Goal: Transaction & Acquisition: Purchase product/service

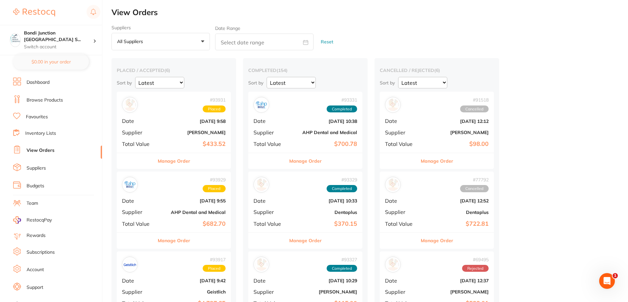
click at [52, 100] on link "Browse Products" at bounding box center [45, 100] width 36 height 7
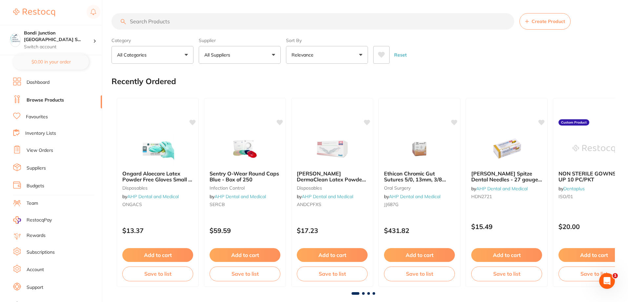
click at [175, 21] on input "search" at bounding box center [313, 21] width 403 height 16
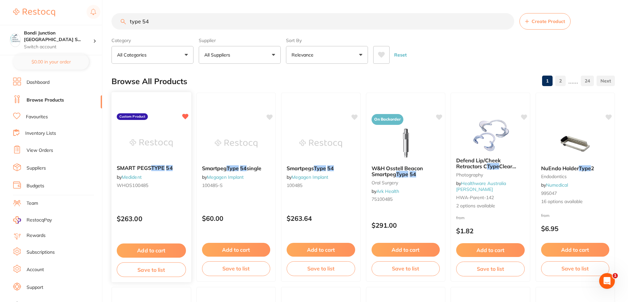
type input "type 54"
click at [154, 168] on em "TYPE" at bounding box center [157, 167] width 13 height 7
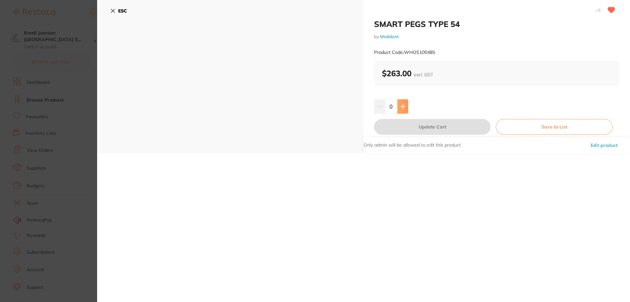
click at [402, 103] on button at bounding box center [402, 106] width 11 height 14
type input "1"
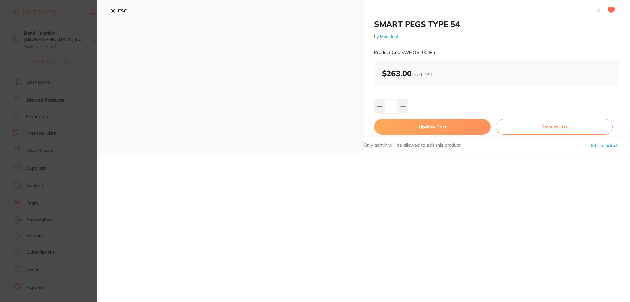
click at [431, 124] on button "Update Cart" at bounding box center [432, 127] width 116 height 16
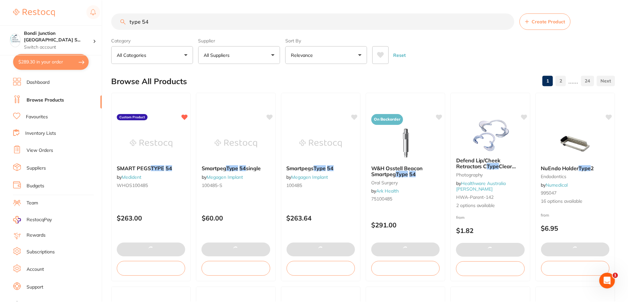
scroll to position [3, 0]
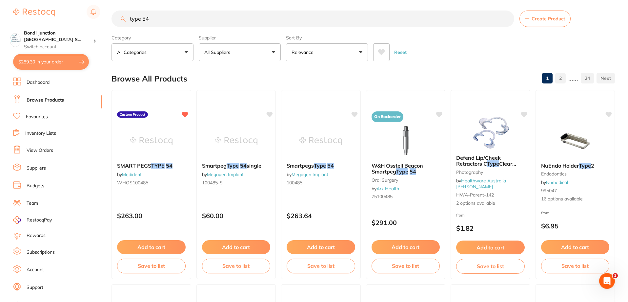
click at [65, 63] on button "$289.30 in your order" at bounding box center [51, 62] width 76 height 16
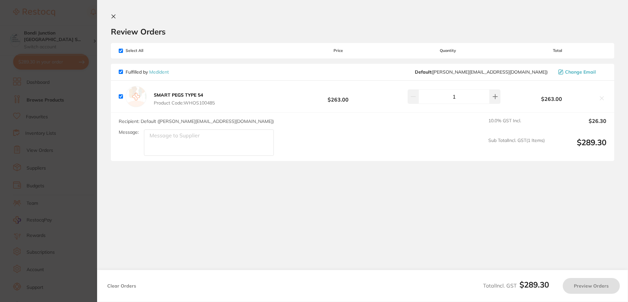
checkbox input "true"
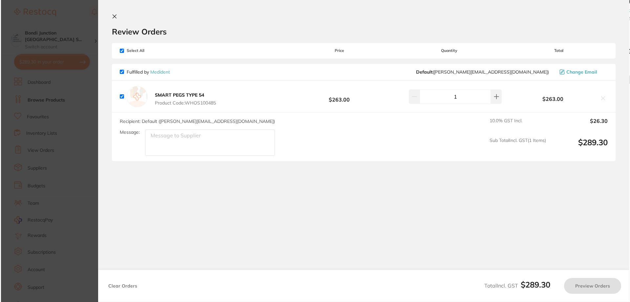
scroll to position [0, 0]
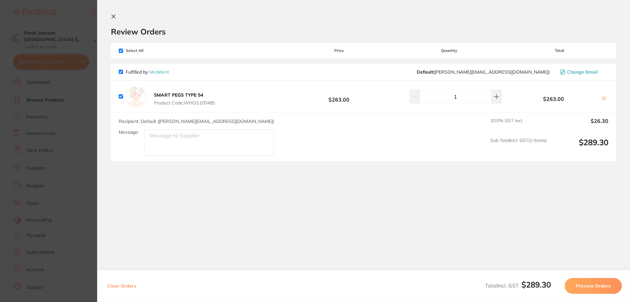
click at [593, 286] on button "Preview Orders" at bounding box center [593, 286] width 57 height 16
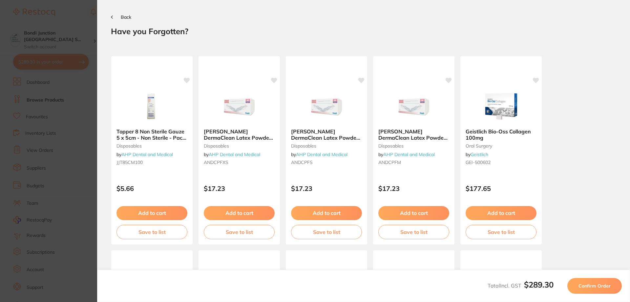
click at [593, 286] on span "Confirm Order" at bounding box center [594, 285] width 32 height 6
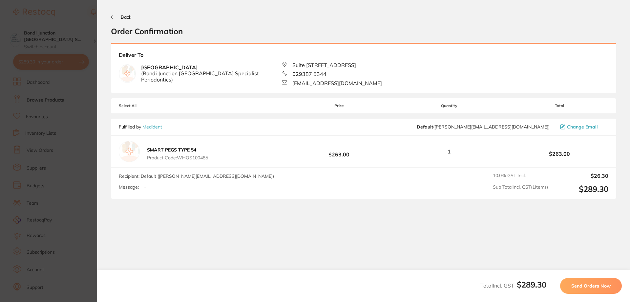
click at [593, 286] on span "Send Orders Now" at bounding box center [590, 285] width 39 height 6
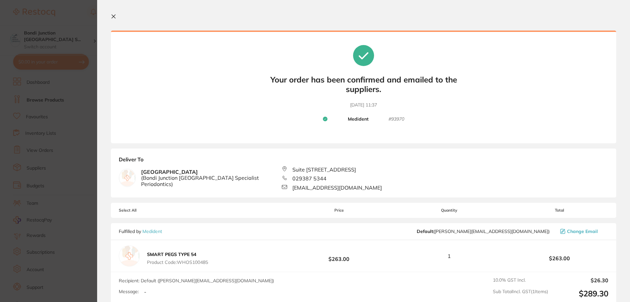
click at [113, 15] on icon at bounding box center [114, 17] width 4 height 4
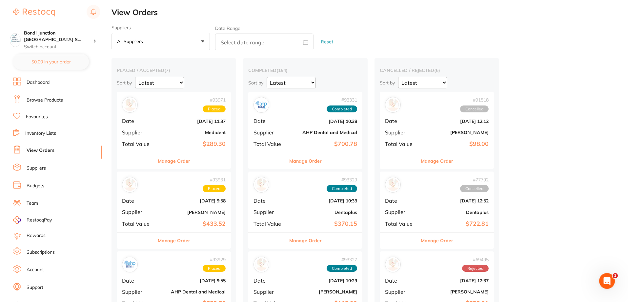
drag, startPoint x: 53, startPoint y: 99, endPoint x: 108, endPoint y: 135, distance: 65.3
click at [53, 99] on link "Browse Products" at bounding box center [45, 100] width 36 height 7
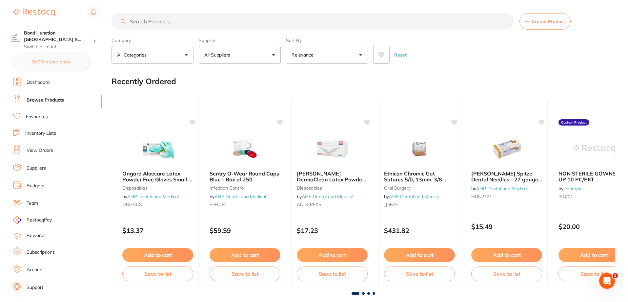
click at [43, 150] on link "View Orders" at bounding box center [40, 150] width 27 height 7
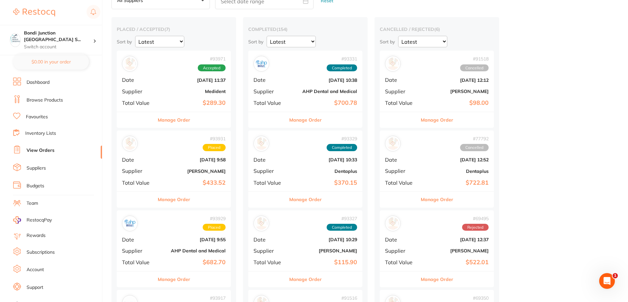
scroll to position [131, 0]
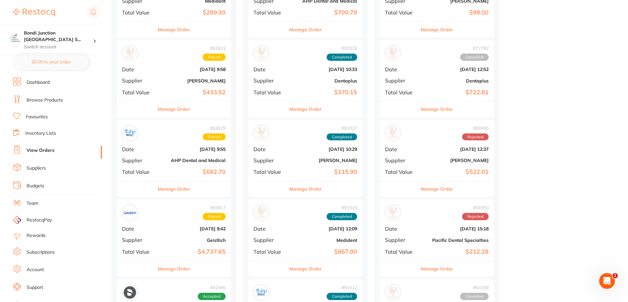
click at [180, 107] on button "Manage Order" at bounding box center [174, 109] width 32 height 16
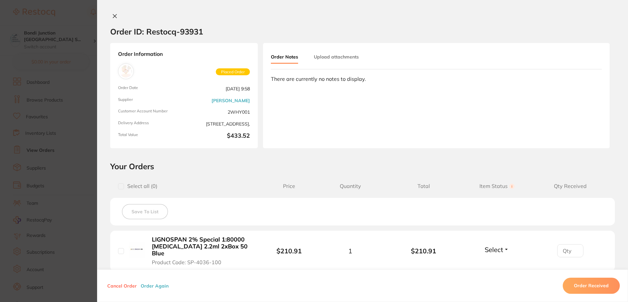
click at [115, 17] on icon at bounding box center [115, 16] width 4 height 4
